Goal: Use online tool/utility: Utilize a website feature to perform a specific function

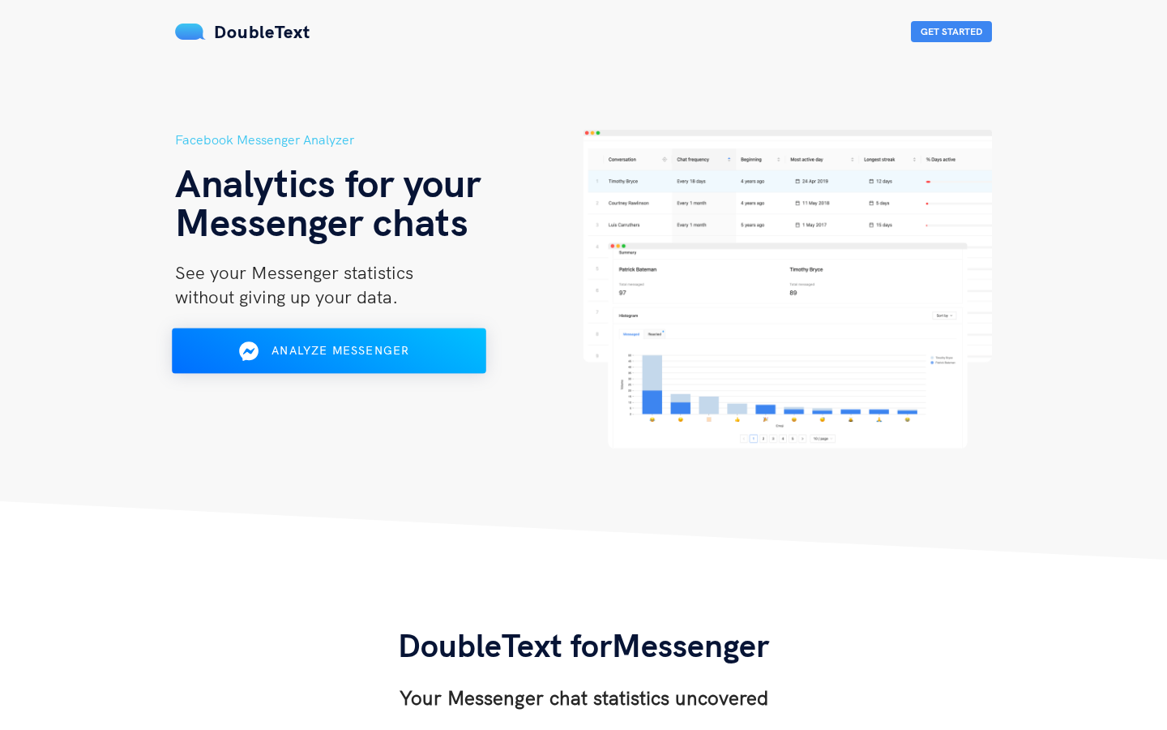
click at [393, 361] on div "Analyze Messenger" at bounding box center [329, 351] width 256 height 26
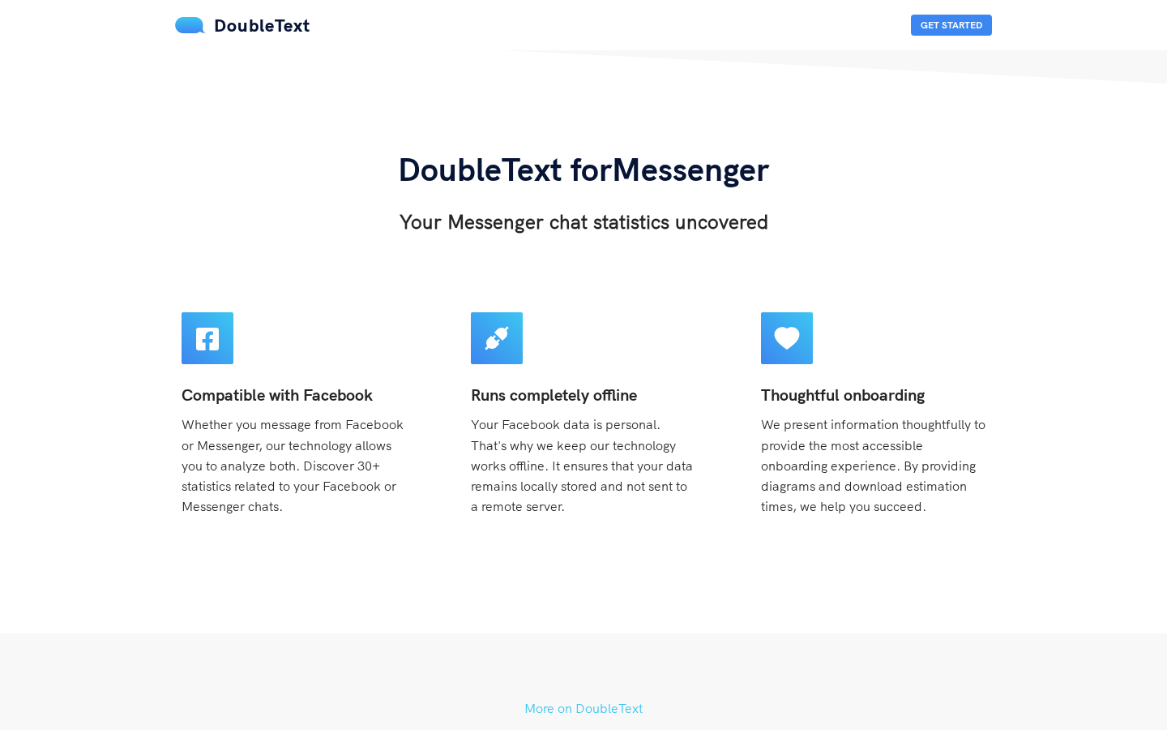
scroll to position [479, 0]
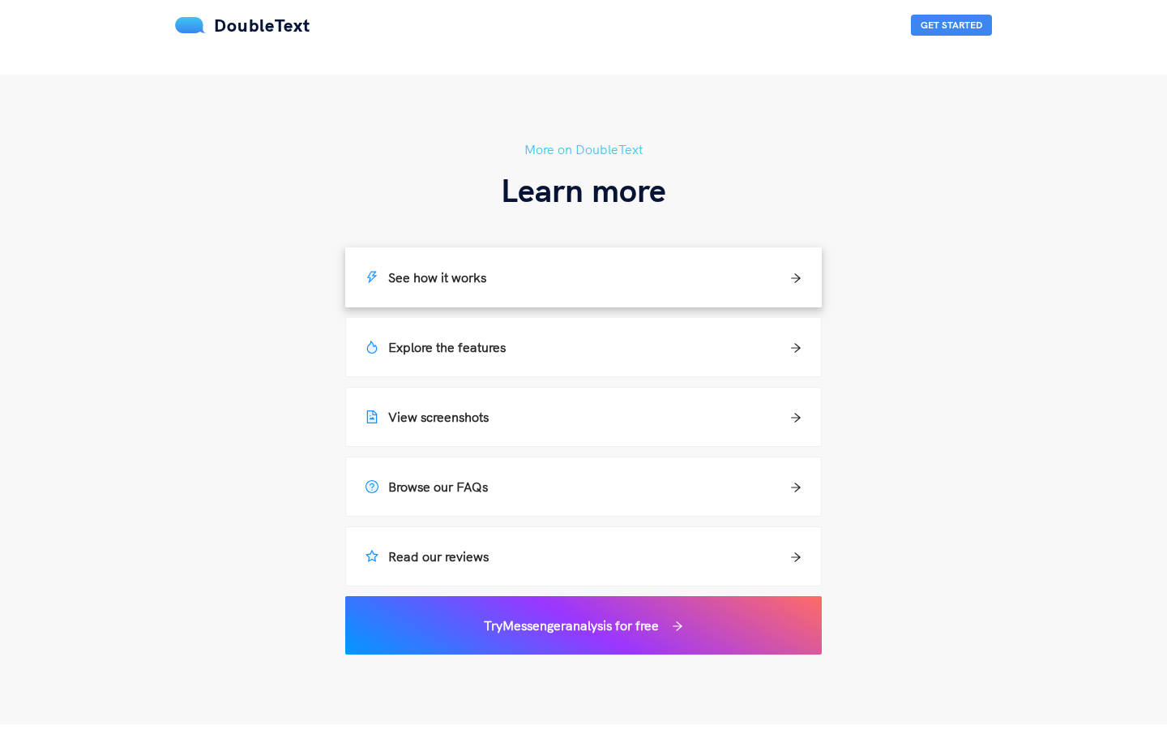
click at [516, 282] on div "See how it works" at bounding box center [584, 276] width 436 height 19
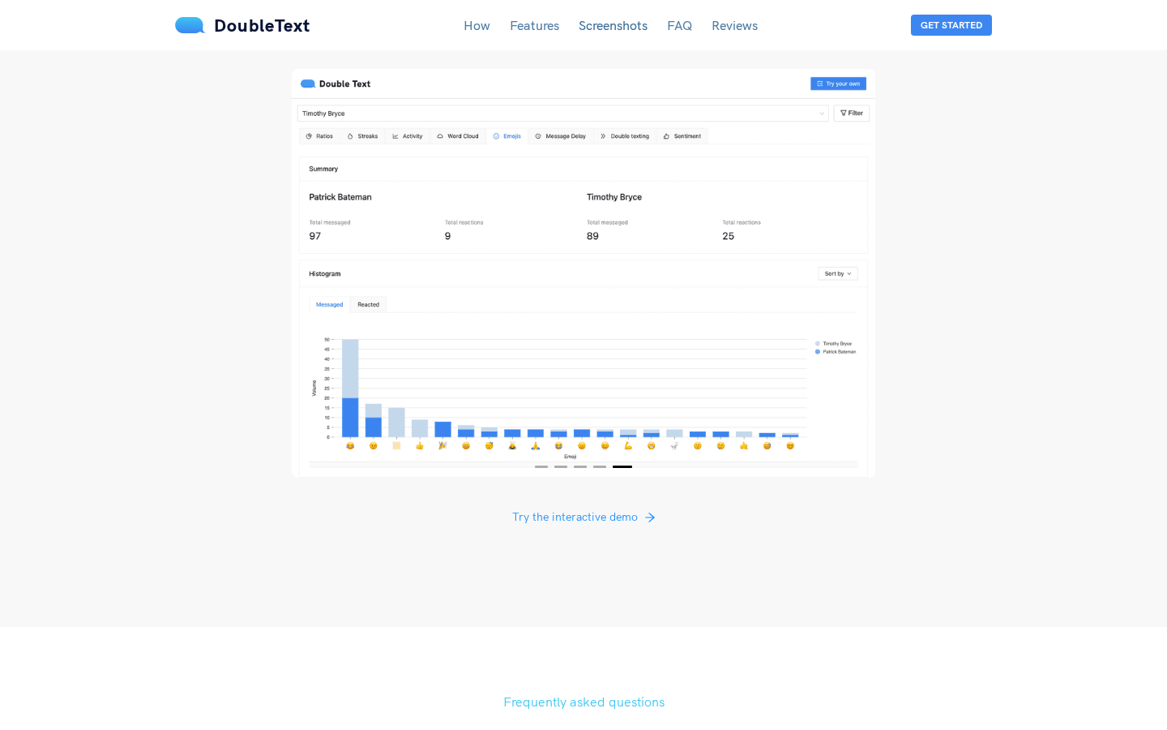
scroll to position [3004, 0]
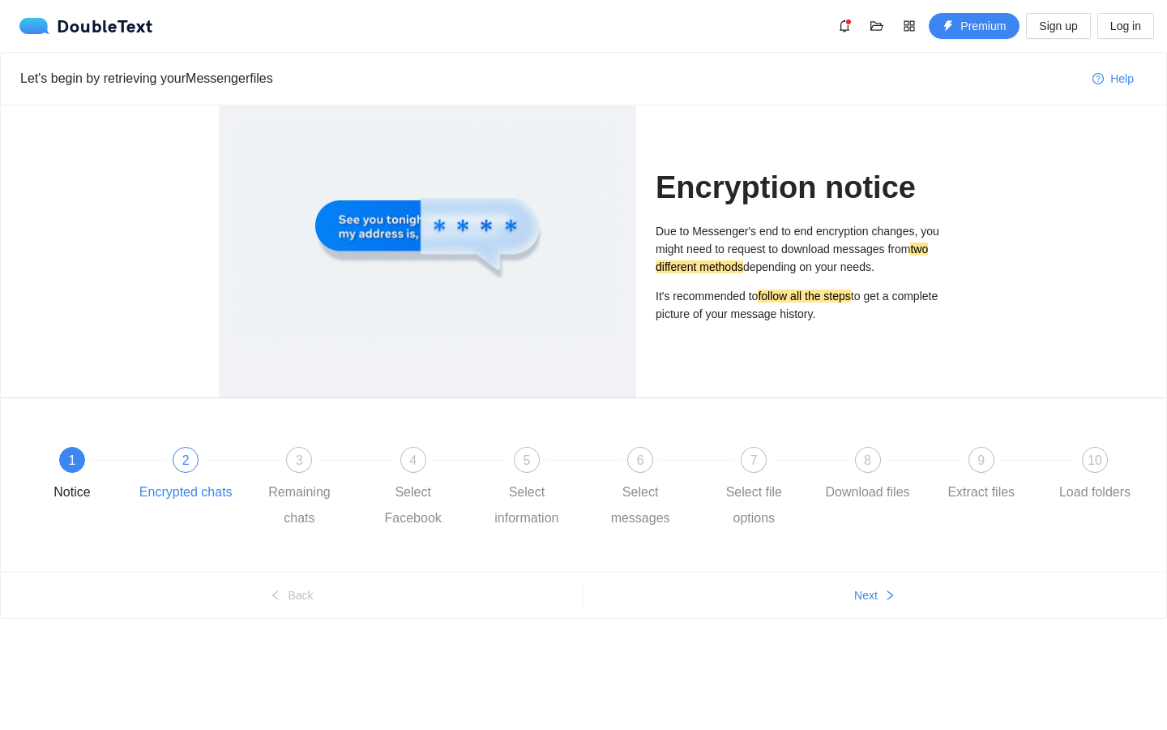
click at [184, 466] on span "2" at bounding box center [185, 460] width 7 height 14
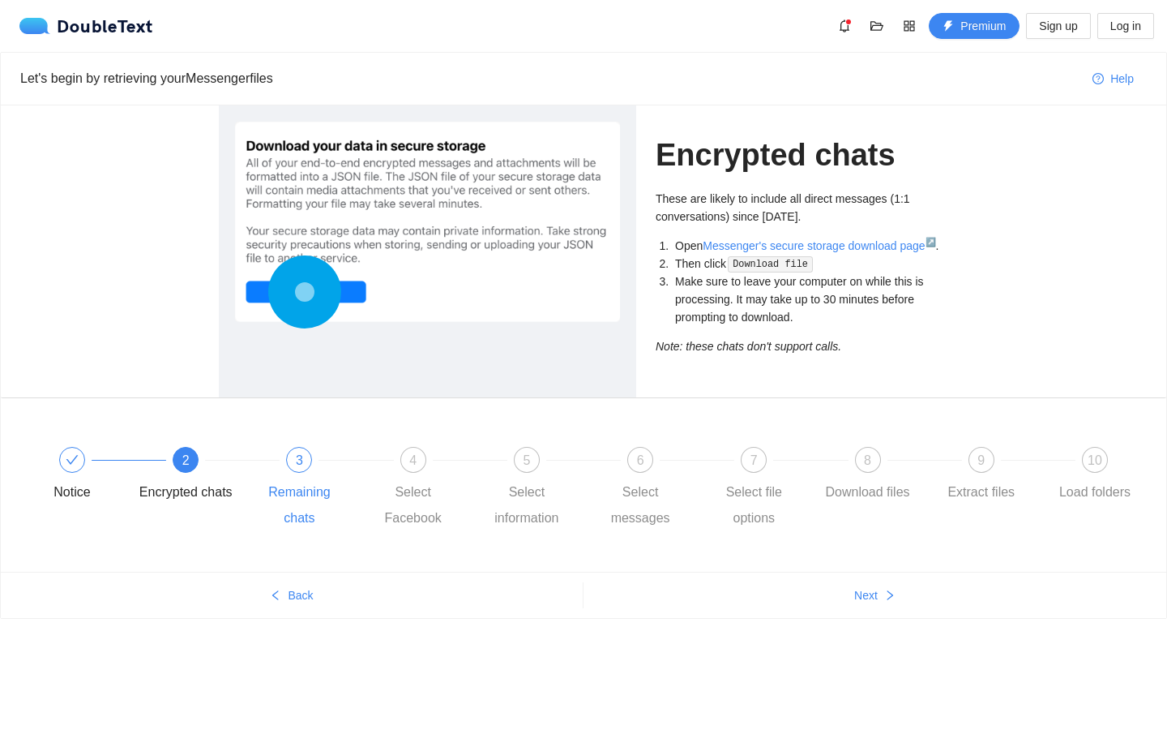
click at [284, 485] on div "Remaining chats" at bounding box center [299, 505] width 94 height 52
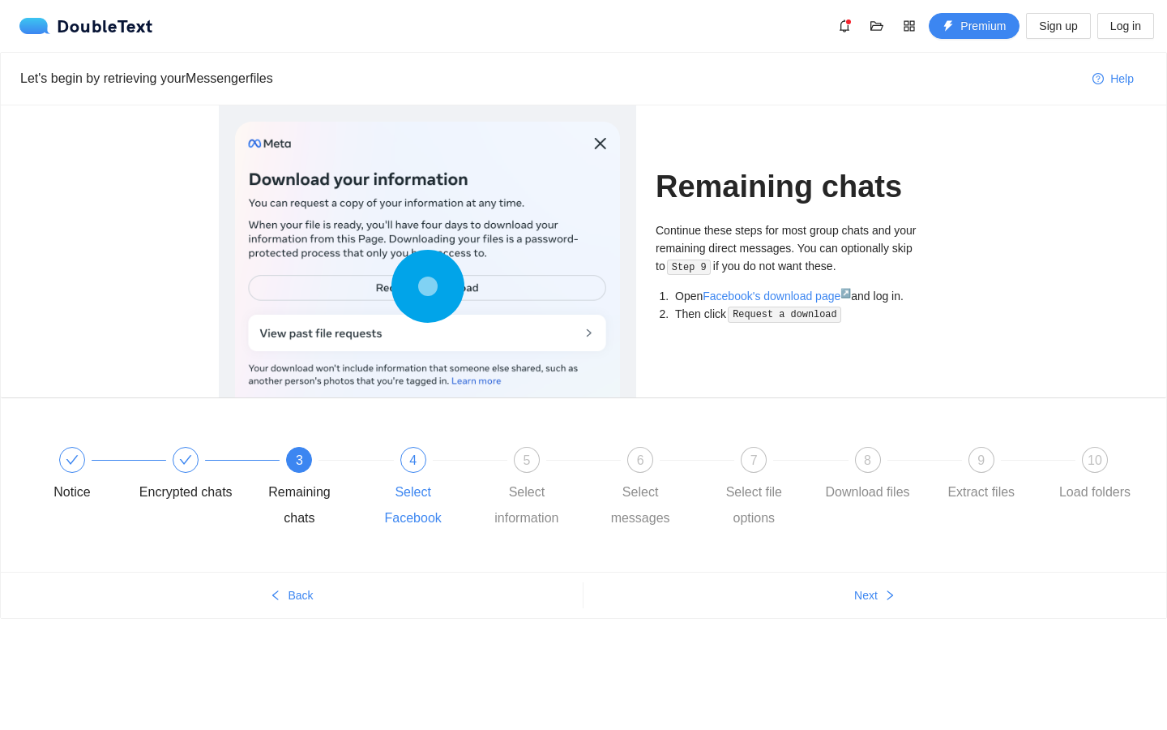
click at [408, 481] on div "Select Facebook" at bounding box center [413, 505] width 94 height 52
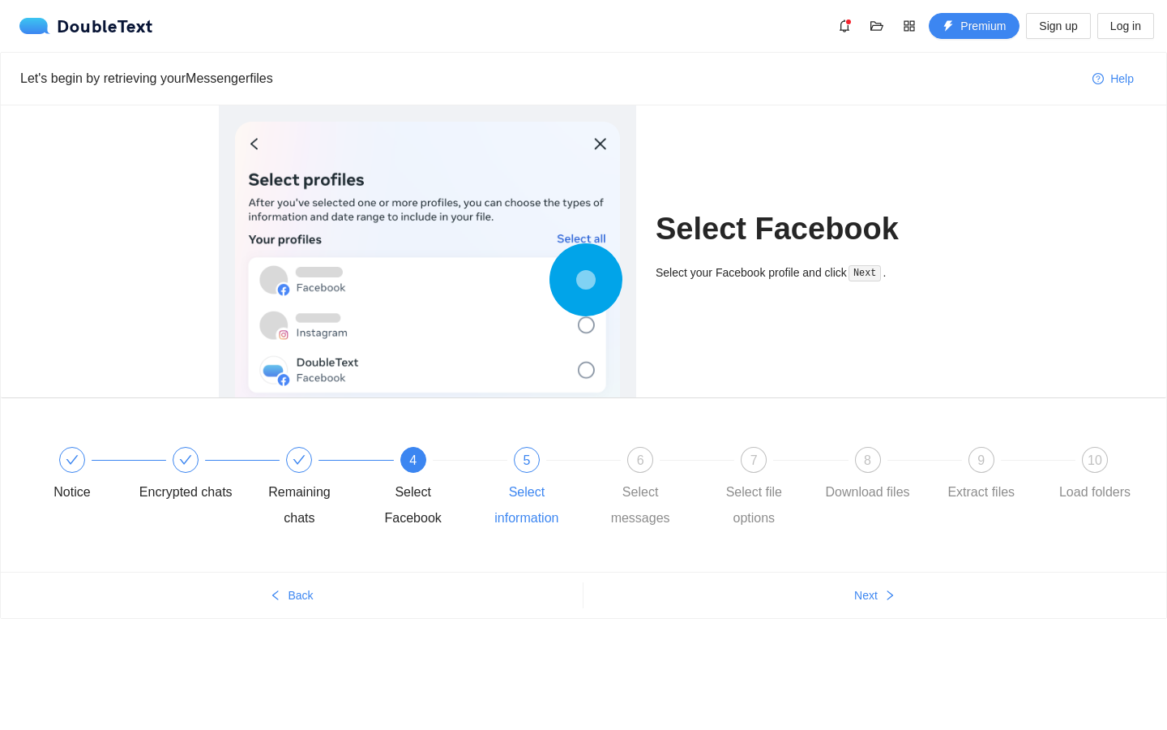
click at [507, 479] on div "Select information" at bounding box center [527, 505] width 94 height 52
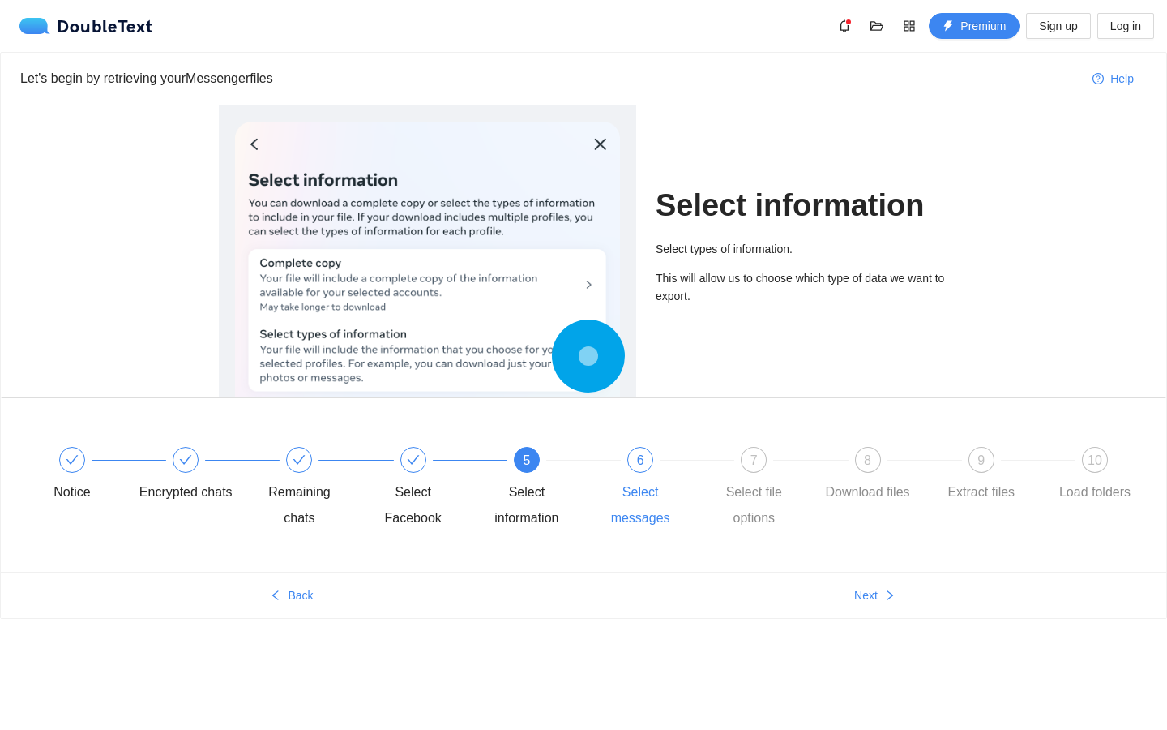
click at [661, 482] on div "Select messages" at bounding box center [640, 505] width 94 height 52
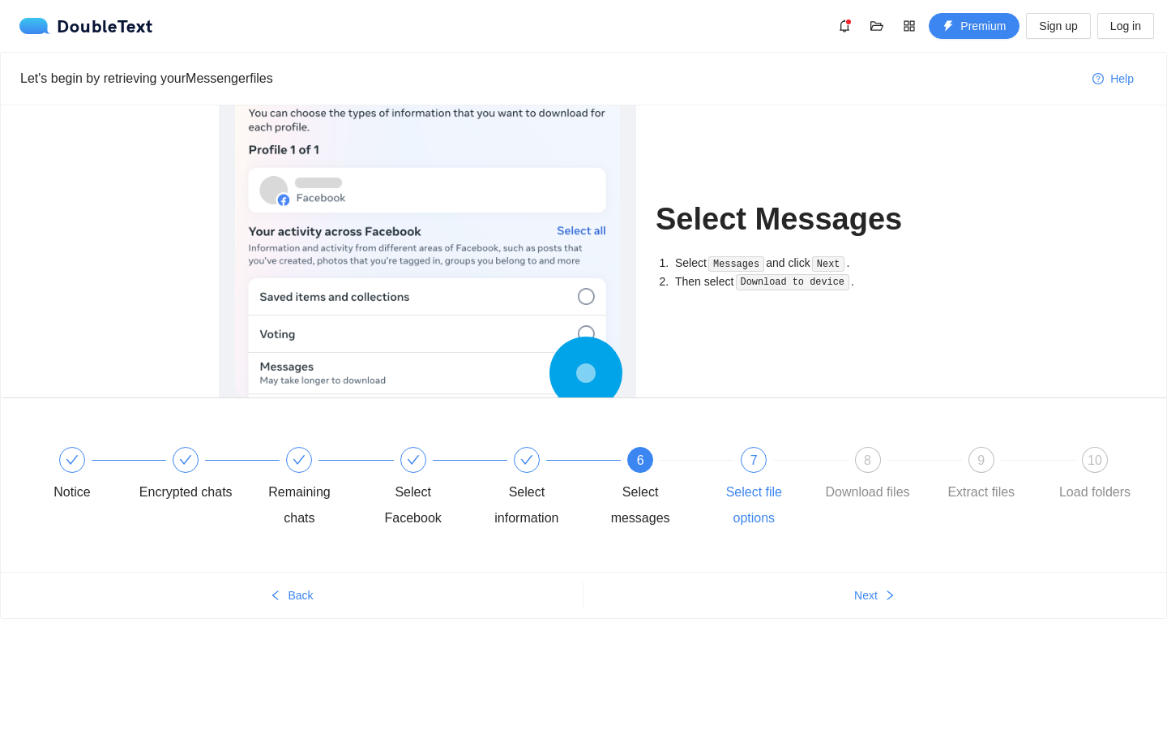
click at [746, 488] on div "Select file options" at bounding box center [754, 505] width 94 height 52
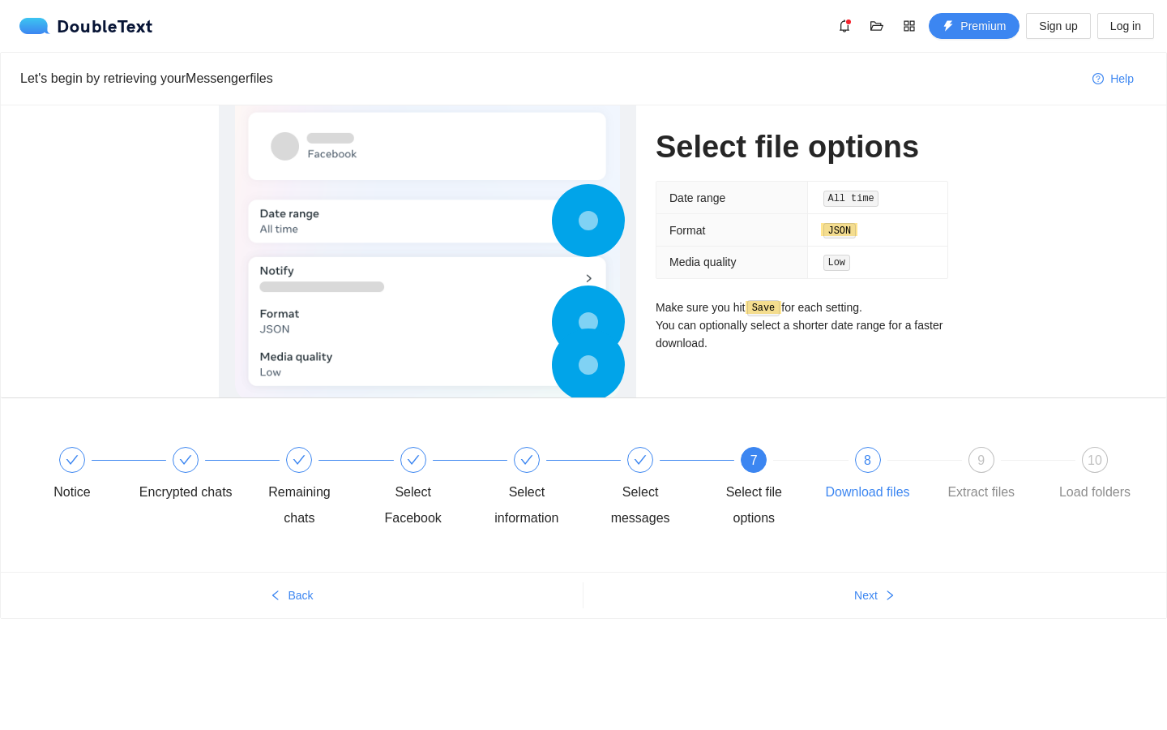
click at [832, 482] on div "Download files" at bounding box center [868, 492] width 84 height 26
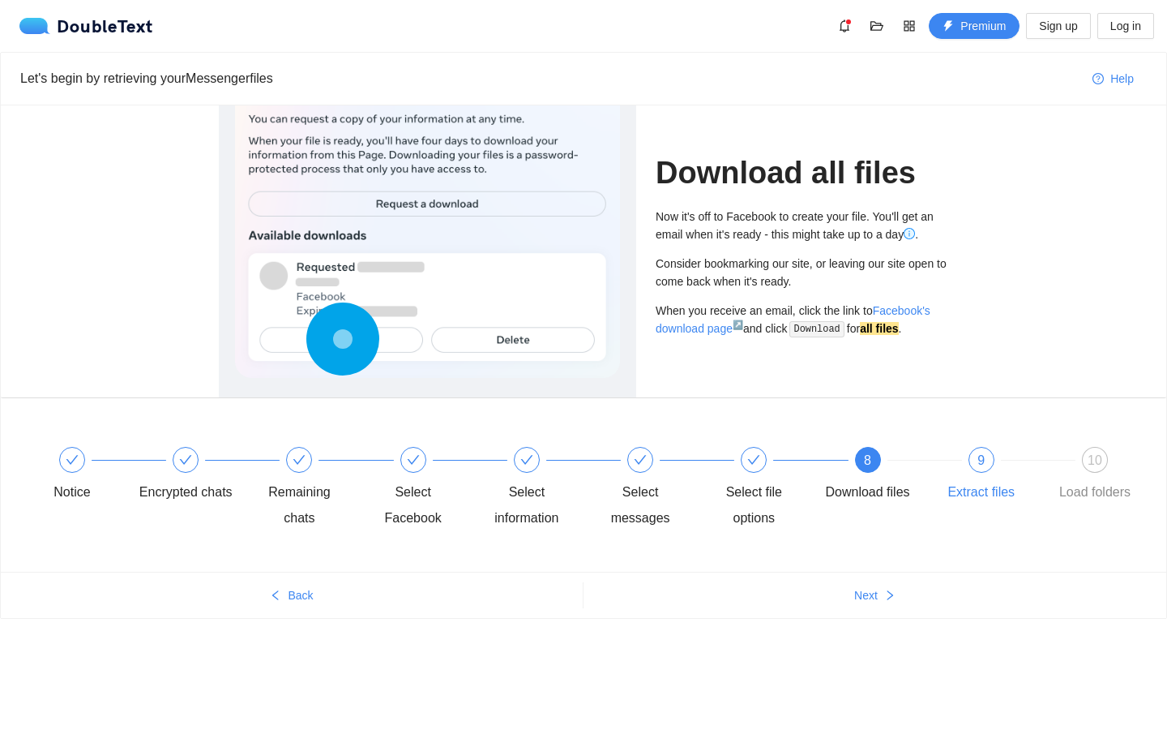
click at [963, 494] on div "Extract files" at bounding box center [981, 492] width 67 height 26
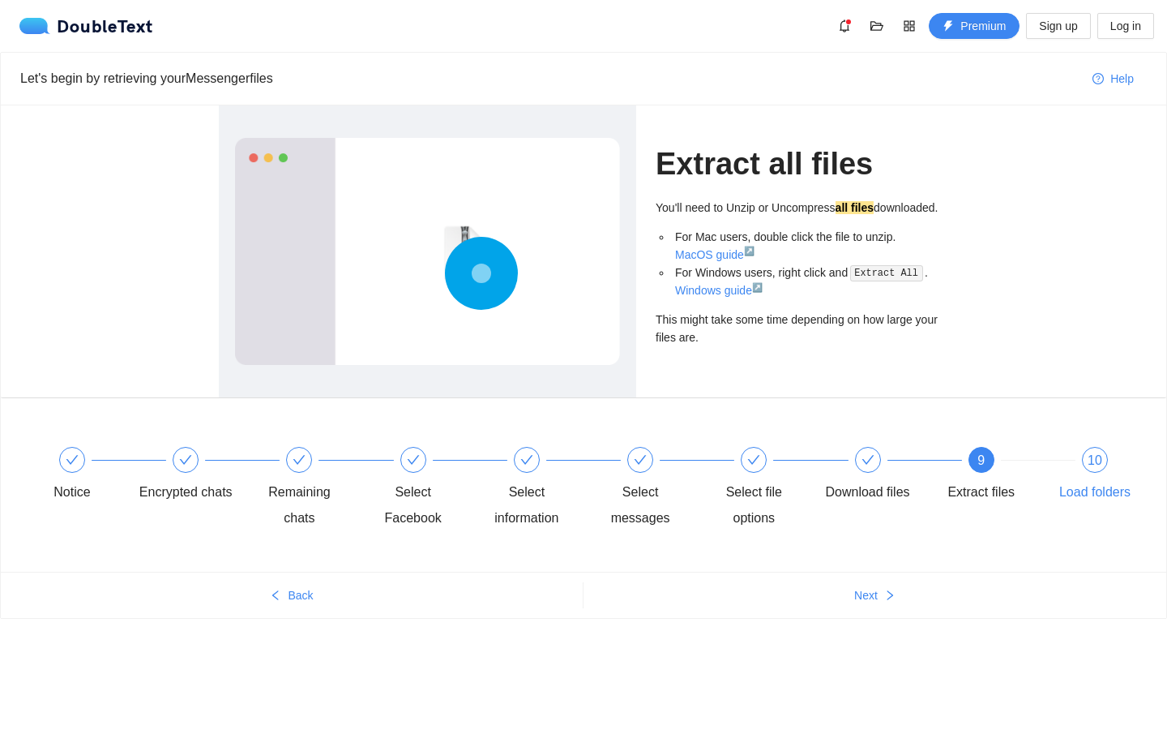
click at [1079, 490] on div "Load folders" at bounding box center [1094, 492] width 71 height 26
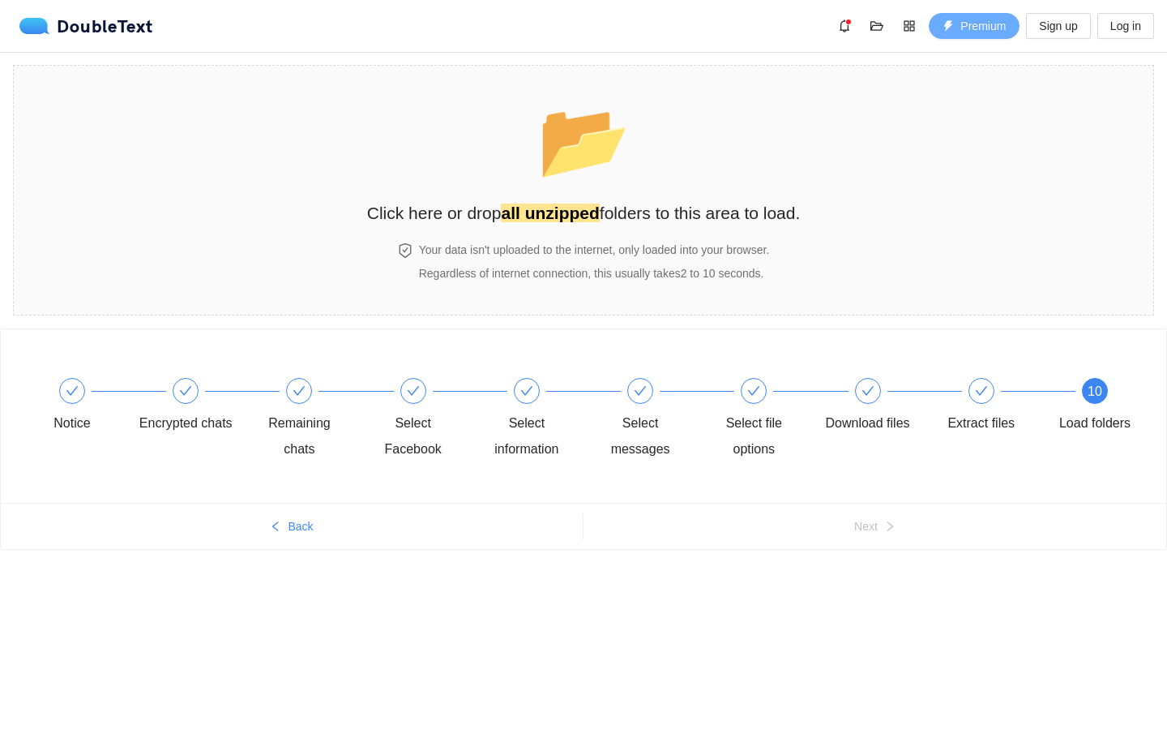
click at [966, 34] on span "Premium" at bounding box center [983, 26] width 45 height 18
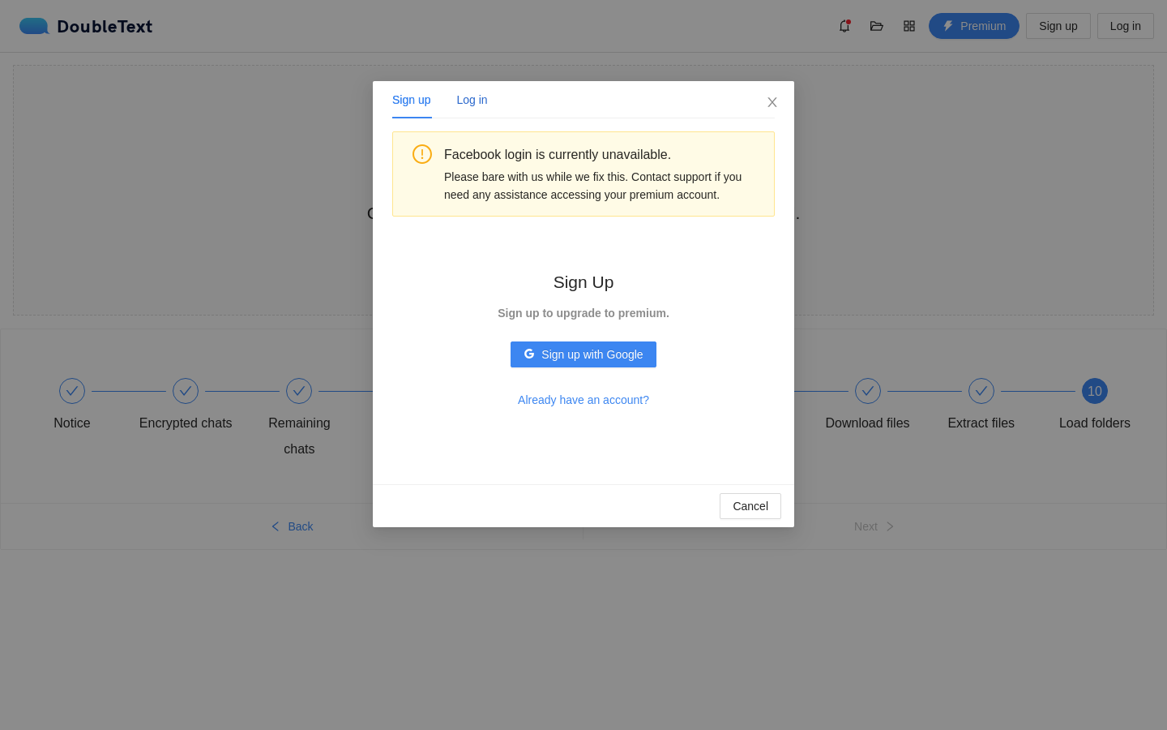
click at [478, 107] on div "Log in" at bounding box center [471, 100] width 31 height 18
click at [417, 88] on div "Sign up" at bounding box center [411, 99] width 38 height 37
click at [768, 103] on icon "close" at bounding box center [772, 102] width 13 height 13
